Goal: Task Accomplishment & Management: Manage account settings

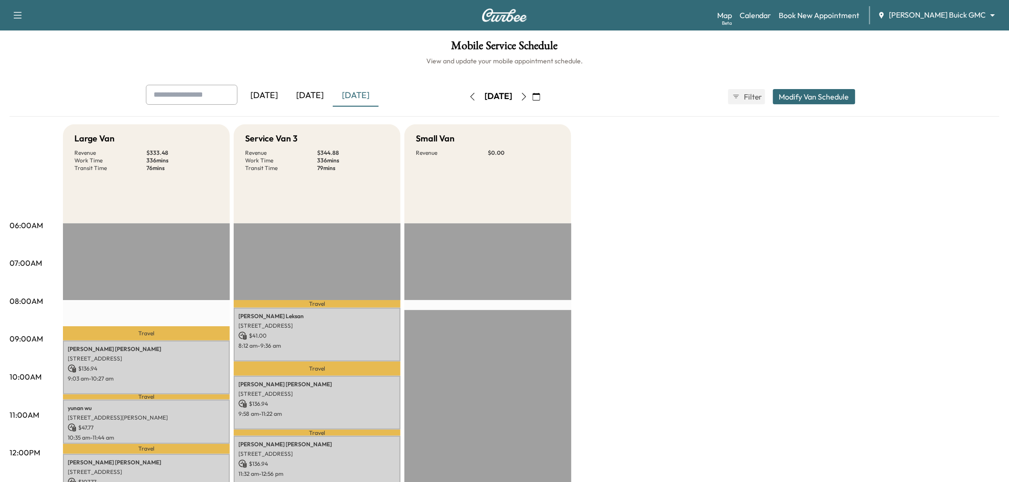
click at [312, 95] on div "[DATE]" at bounding box center [310, 96] width 46 height 22
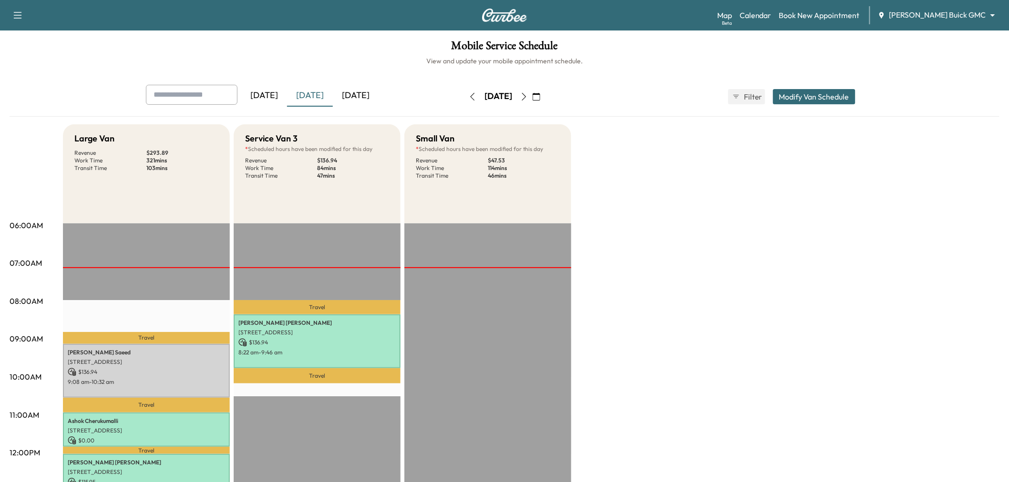
scroll to position [265, 0]
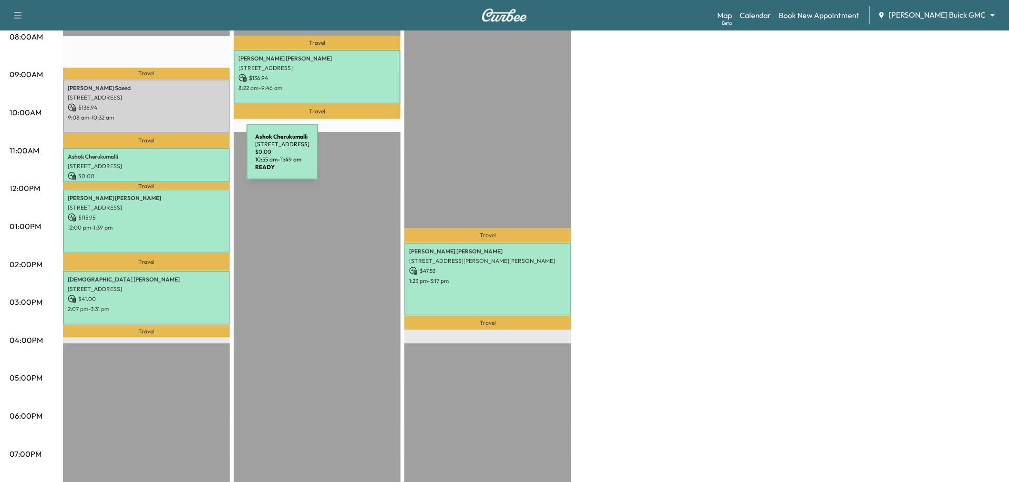
click at [175, 158] on div "[PERSON_NAME] [STREET_ADDRESS] $ 0.00 10:55 am - 11:49 am" at bounding box center [146, 165] width 167 height 35
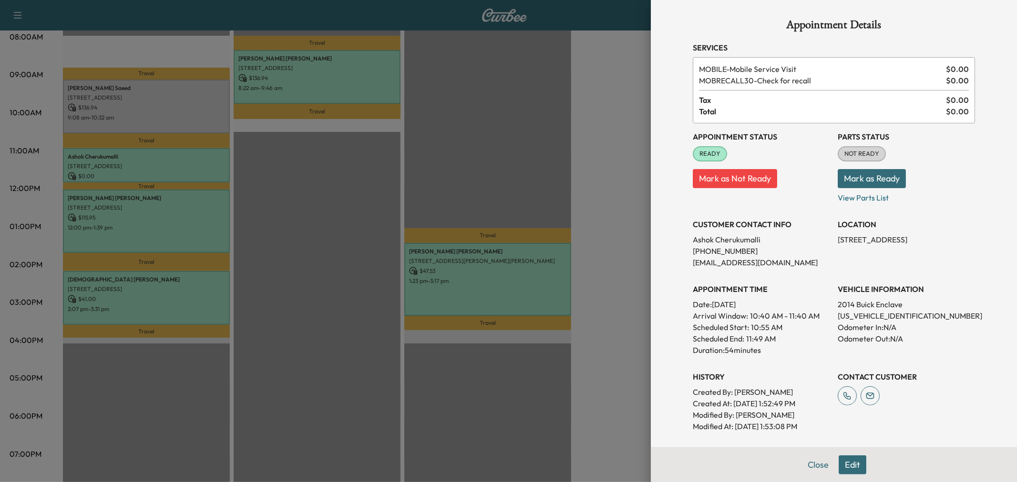
click at [180, 160] on div at bounding box center [508, 241] width 1017 height 482
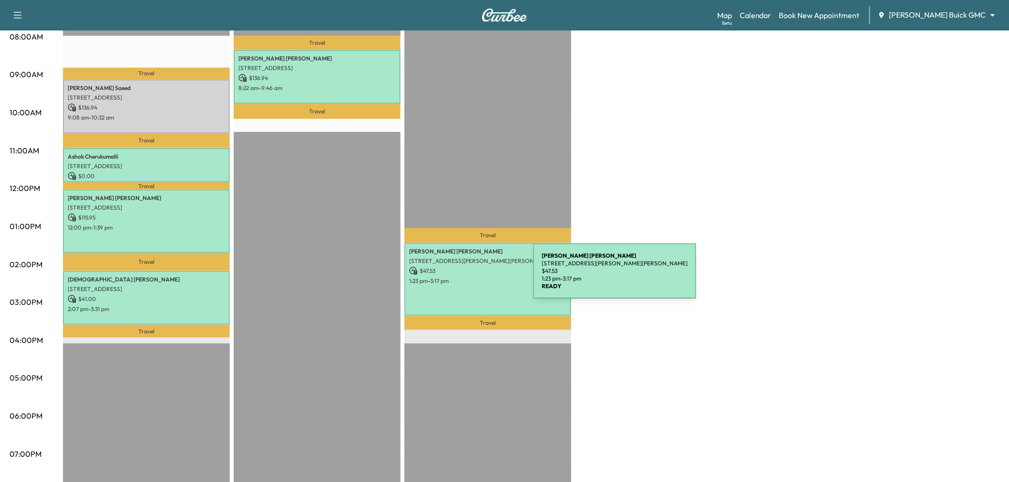
scroll to position [106, 0]
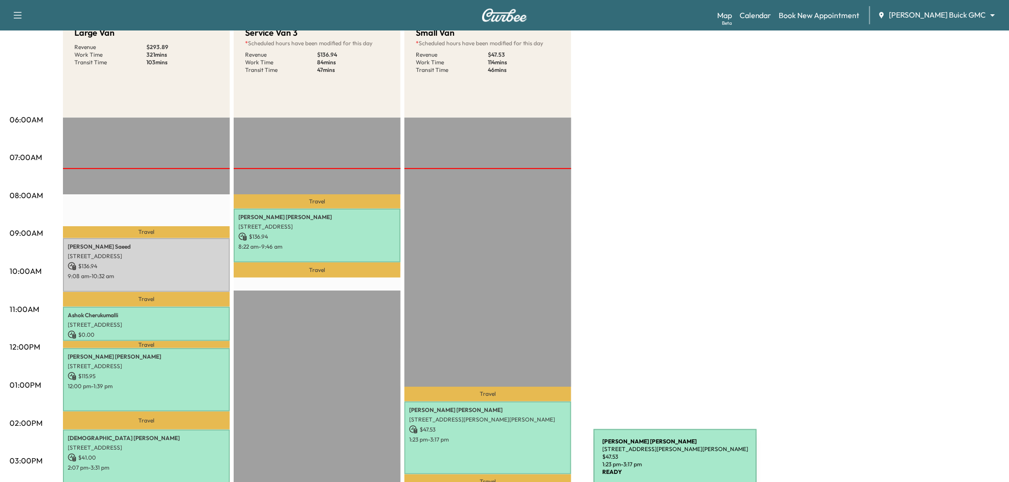
click at [511, 455] on div "[PERSON_NAME] [STREET_ADDRESS][PERSON_NAME][PERSON_NAME] $ 47.53 1:23 pm - 3:17…" at bounding box center [487, 438] width 167 height 73
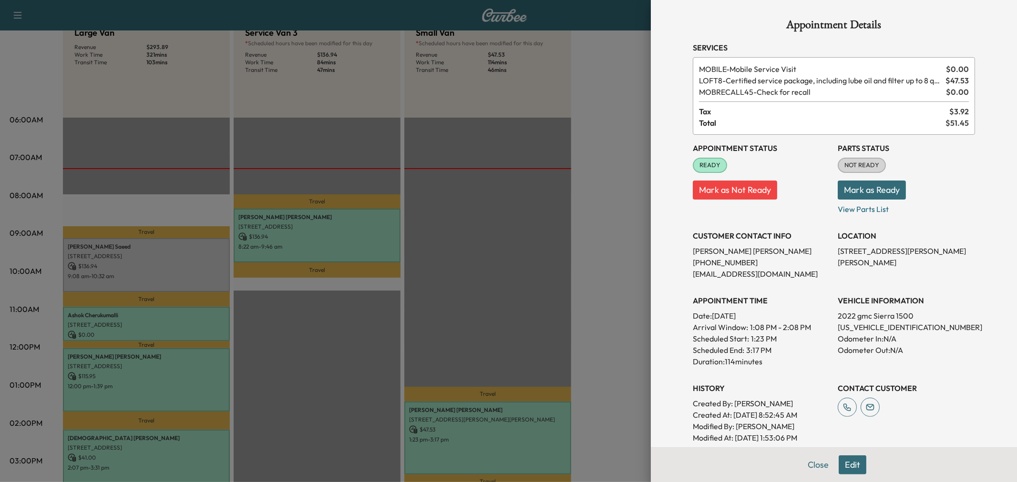
click at [530, 308] on div at bounding box center [508, 241] width 1017 height 482
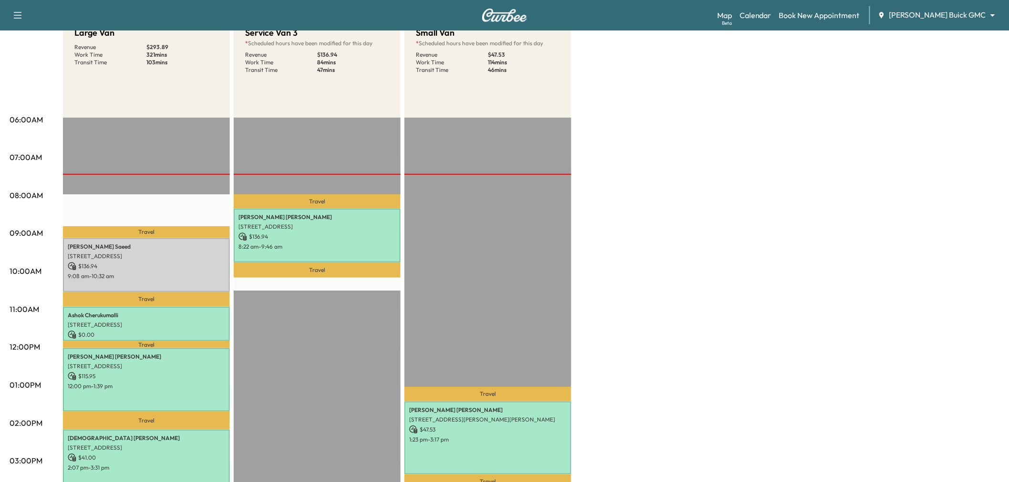
scroll to position [159, 0]
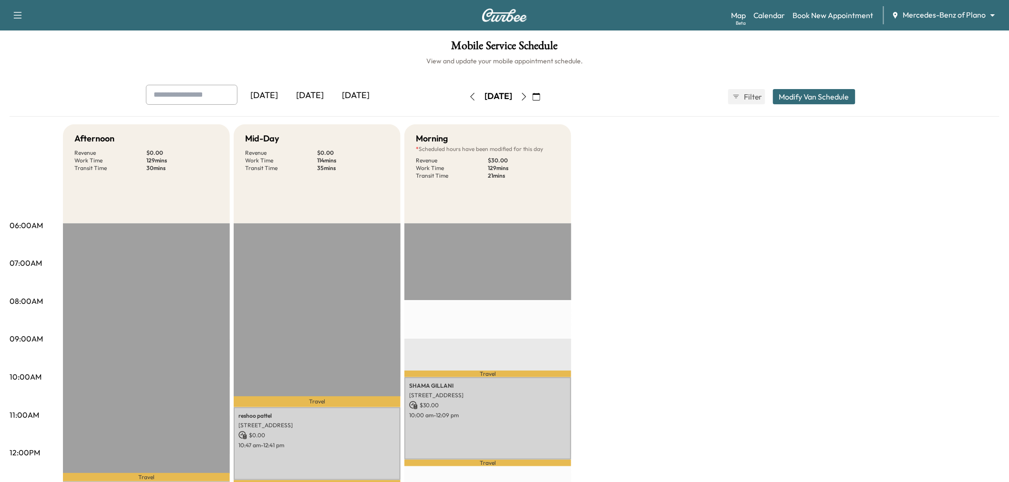
click at [317, 95] on div "[DATE]" at bounding box center [310, 96] width 46 height 22
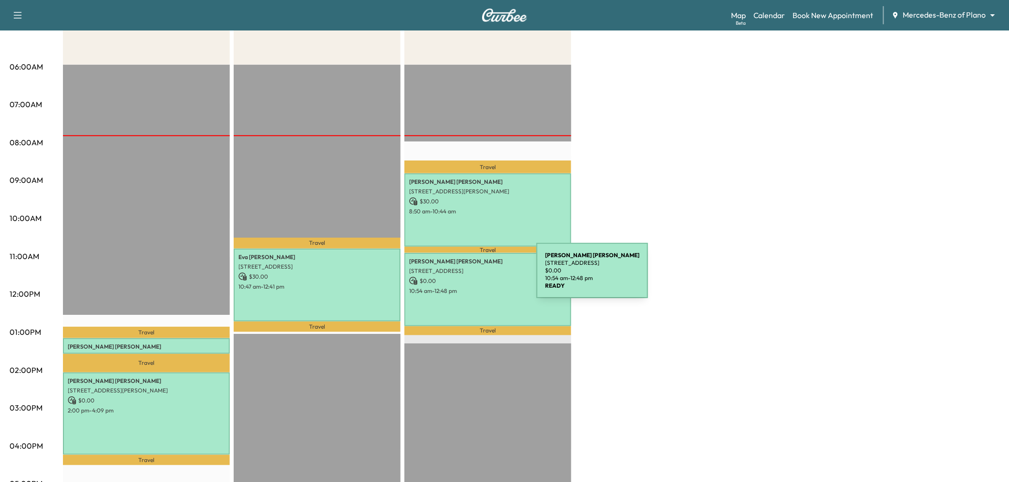
scroll to position [212, 0]
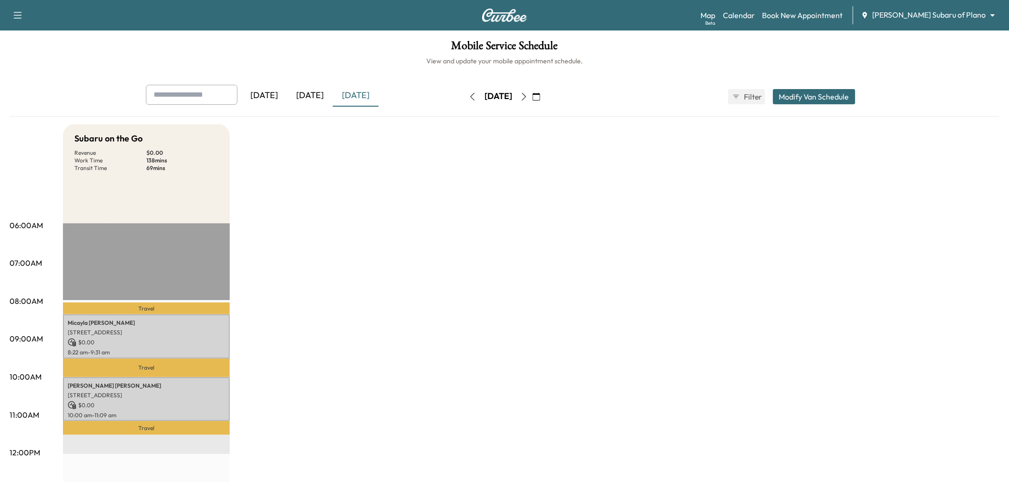
click at [300, 97] on div "[DATE]" at bounding box center [310, 96] width 46 height 22
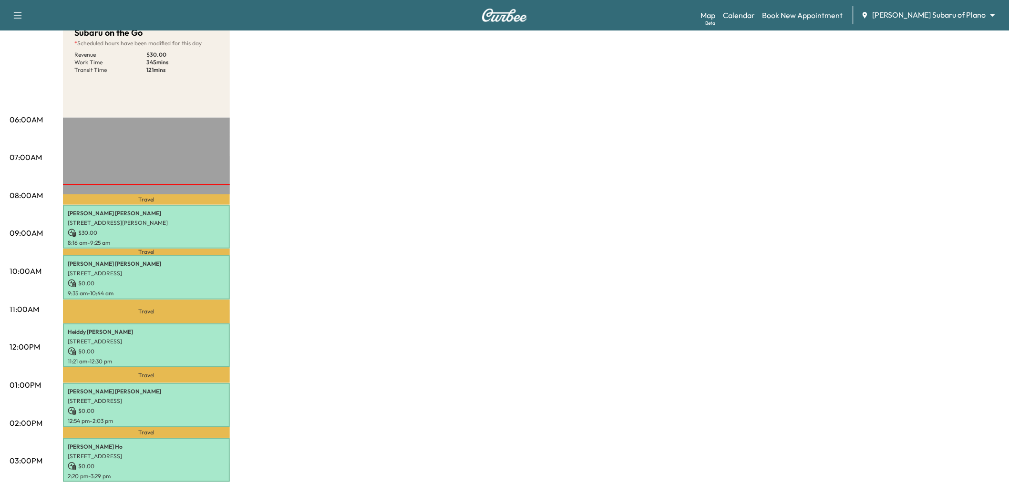
scroll to position [159, 0]
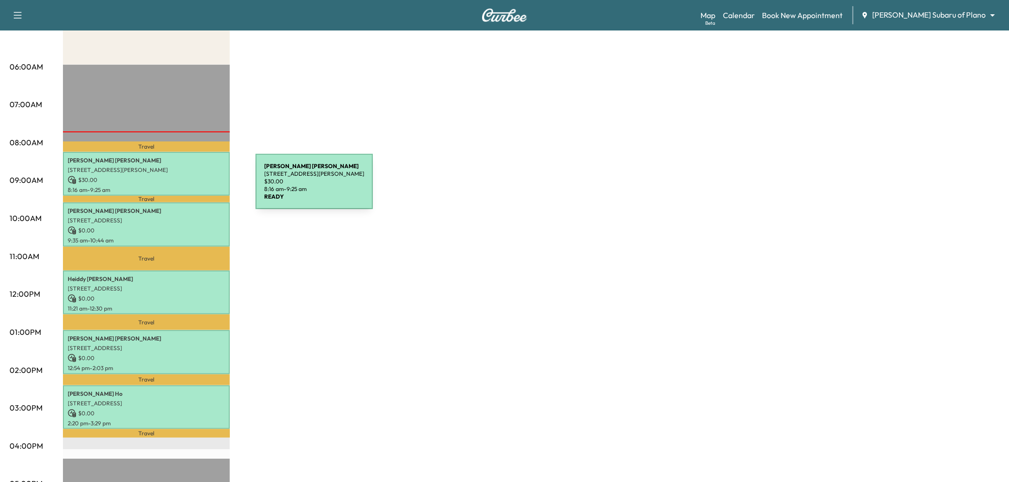
click at [184, 183] on div "Rick Burnett 8649 SCOTT CIR, FRISCO, TX 75034, USA $ 30.00 8:16 am - 9:25 am" at bounding box center [146, 174] width 167 height 44
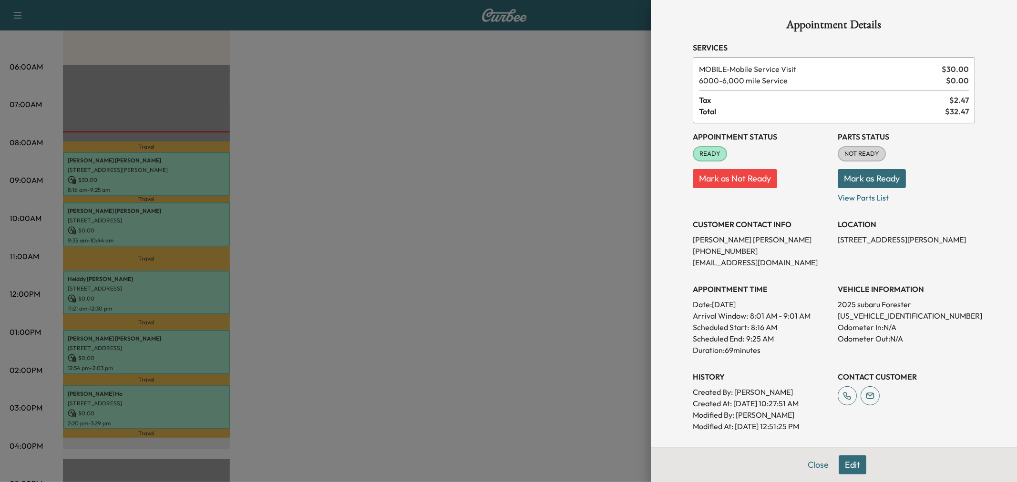
click at [184, 183] on div at bounding box center [508, 241] width 1017 height 482
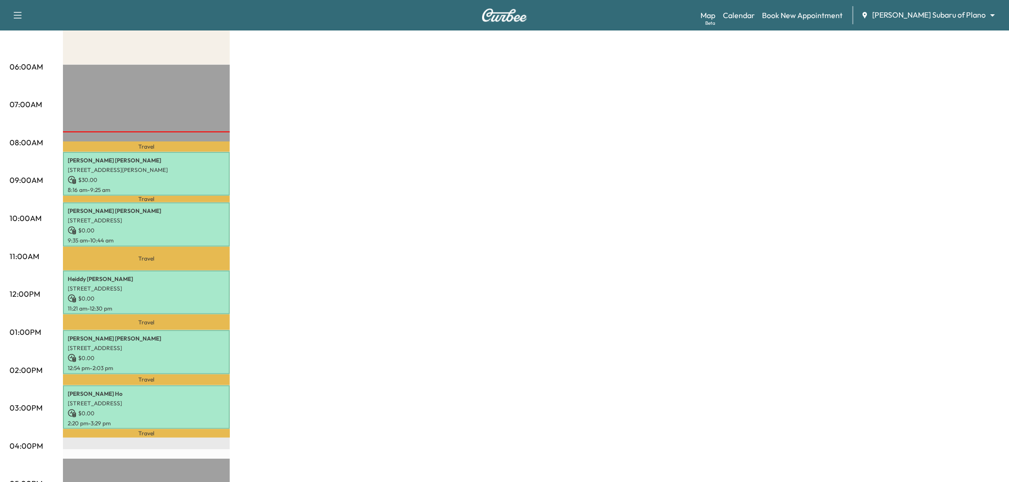
click at [316, 183] on div "Subaru on the Go * Scheduled hours have been modified for this day Revenue $ 30…" at bounding box center [531, 323] width 936 height 715
